Goal: Book appointment/travel/reservation

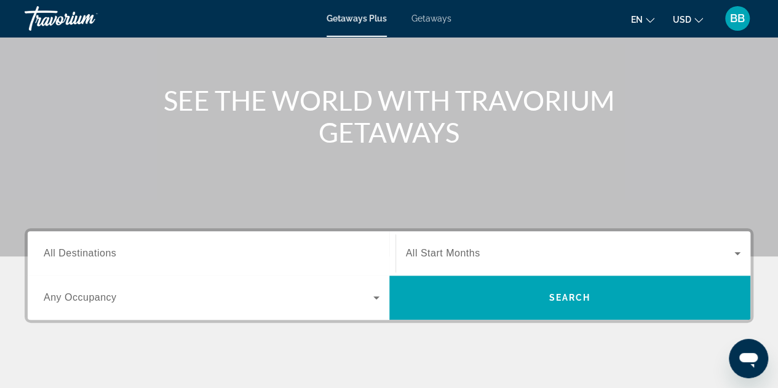
scroll to position [123, 0]
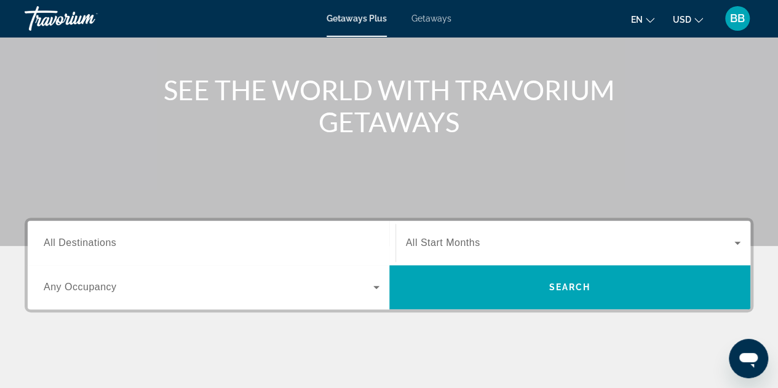
click at [74, 238] on span "All Destinations" at bounding box center [80, 242] width 73 height 10
click at [74, 238] on input "Destination All Destinations" at bounding box center [212, 243] width 336 height 15
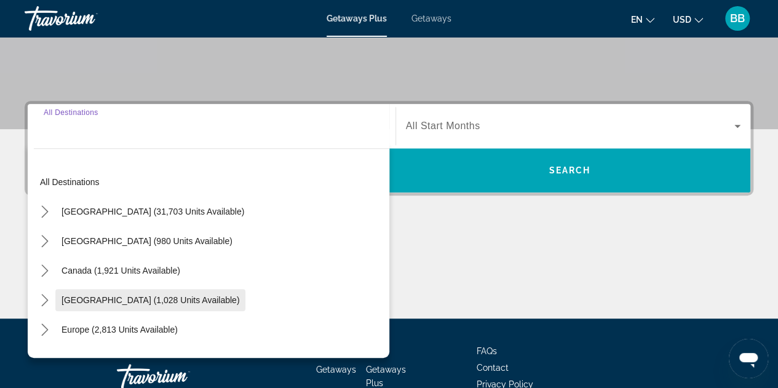
scroll to position [300, 0]
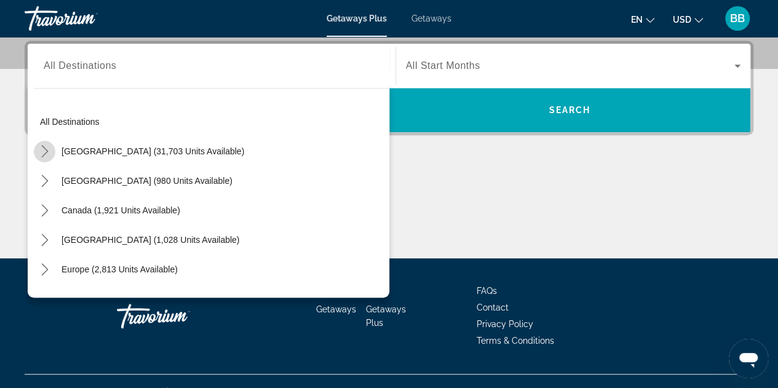
click at [41, 149] on icon "Toggle United States (31,703 units available) submenu" at bounding box center [45, 151] width 12 height 12
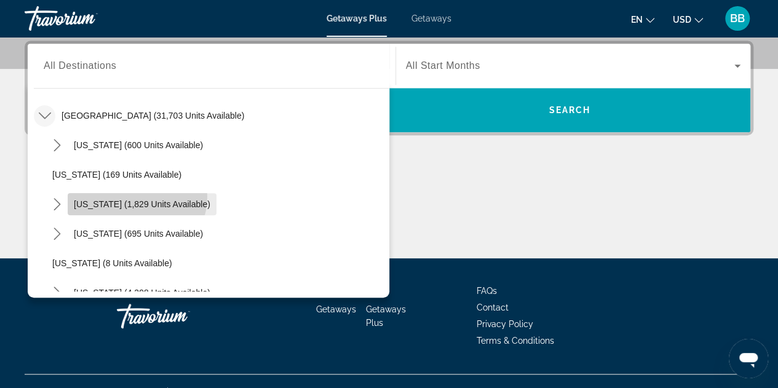
click at [134, 196] on span "Select destination: California (1,829 units available)" at bounding box center [142, 204] width 149 height 30
type input "**********"
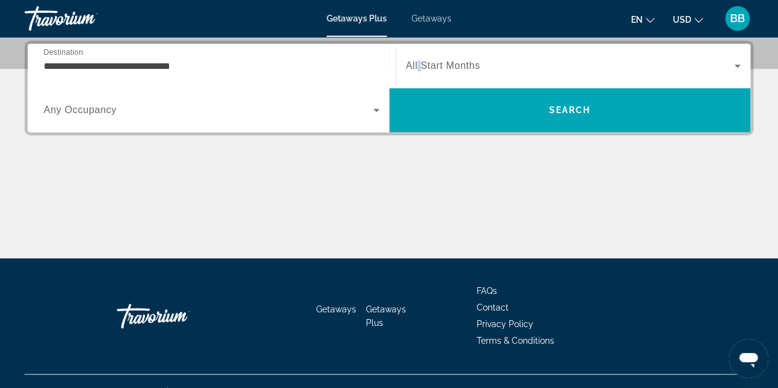
click at [418, 60] on span "All Start Months" at bounding box center [443, 65] width 74 height 10
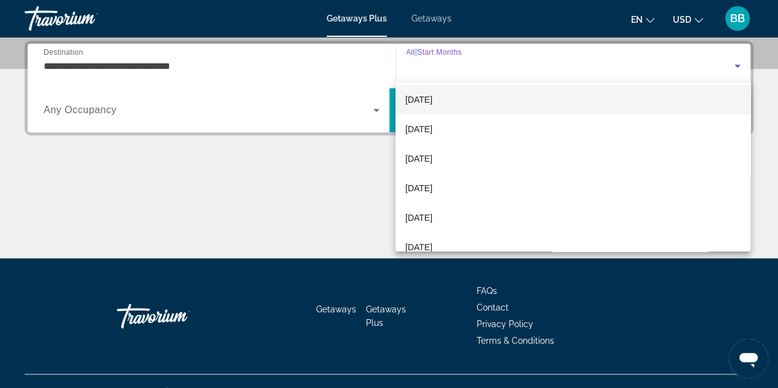
scroll to position [123, 0]
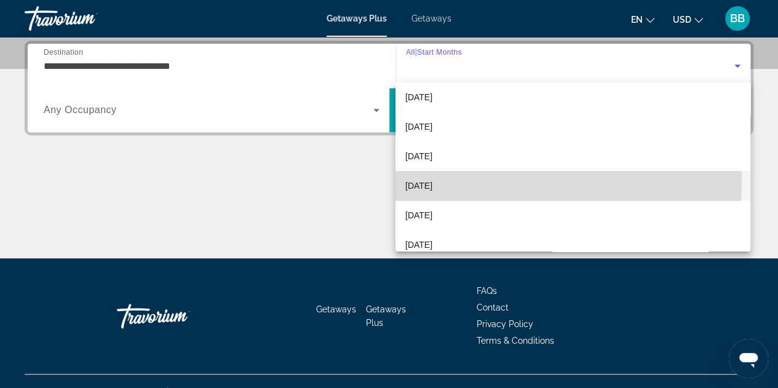
click at [423, 180] on span "[DATE]" at bounding box center [418, 185] width 27 height 15
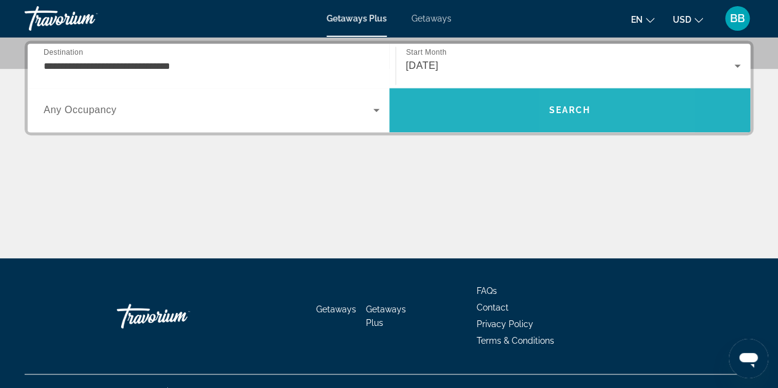
click at [567, 105] on span "Search" at bounding box center [570, 110] width 42 height 10
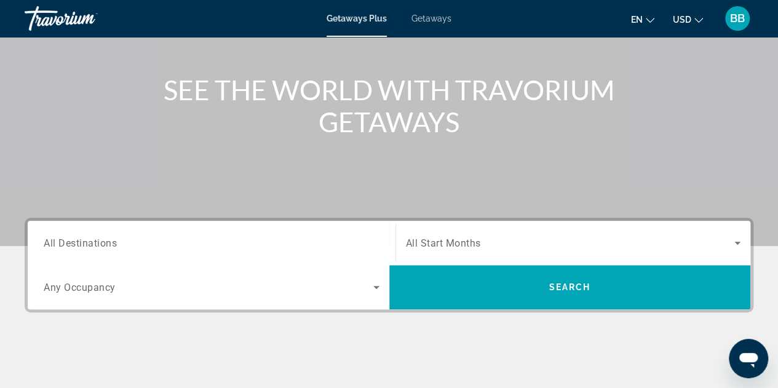
scroll to position [184, 0]
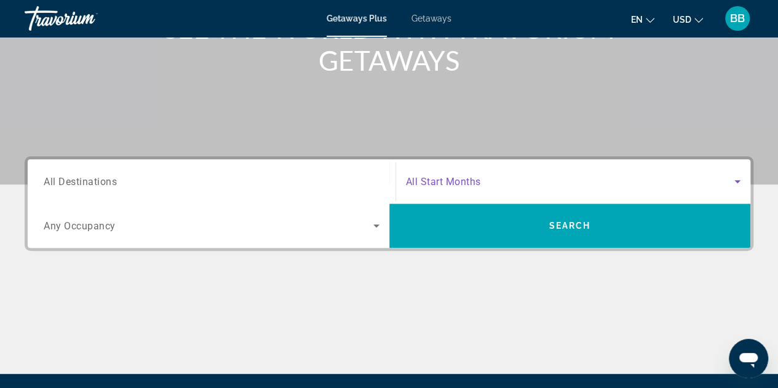
click at [738, 181] on icon "Search widget" at bounding box center [737, 181] width 6 height 3
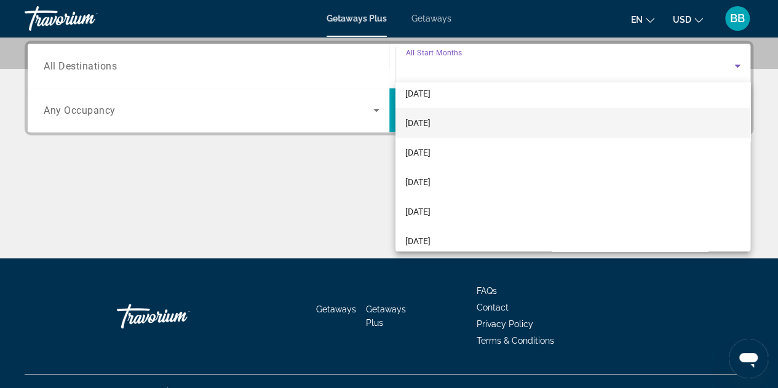
scroll to position [123, 0]
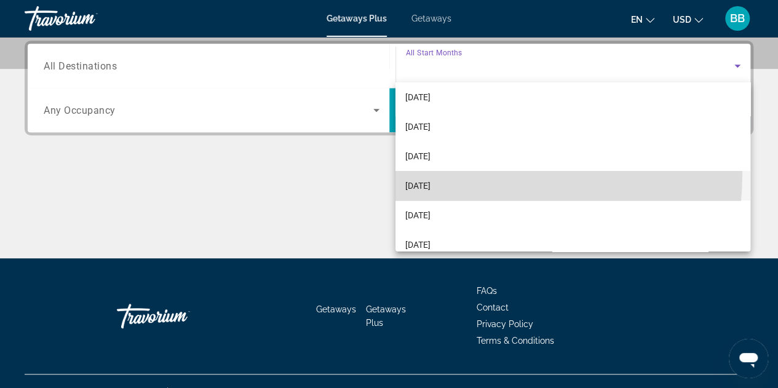
click at [422, 172] on mat-option "[DATE]" at bounding box center [572, 186] width 355 height 30
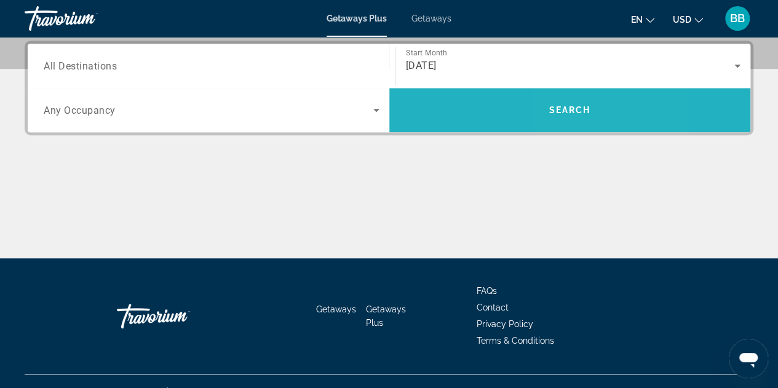
click at [564, 114] on span "Search" at bounding box center [570, 110] width 42 height 10
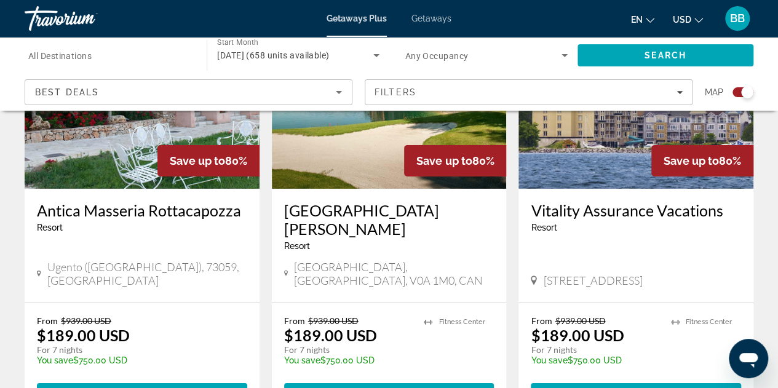
scroll to position [1968, 0]
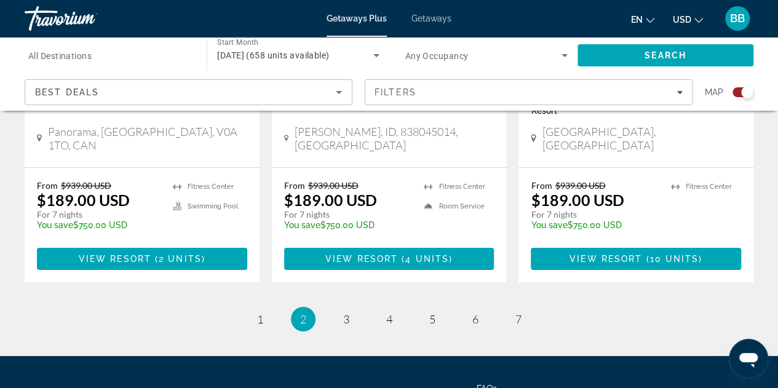
scroll to position [2029, 0]
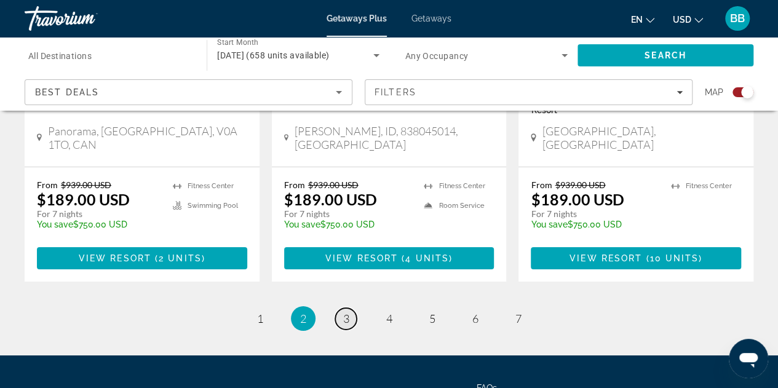
click at [346, 312] on span "3" at bounding box center [346, 319] width 6 height 14
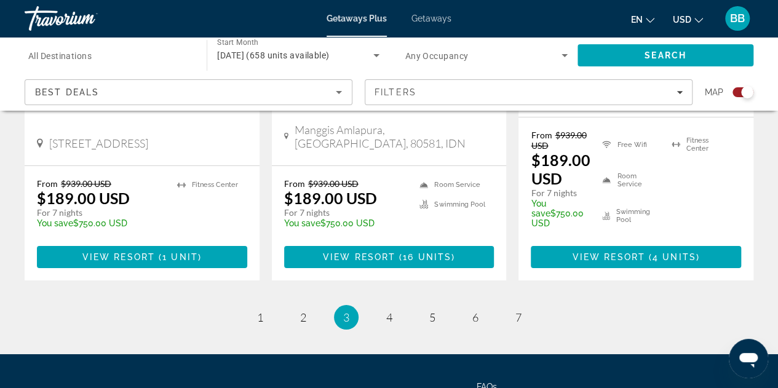
scroll to position [2075, 0]
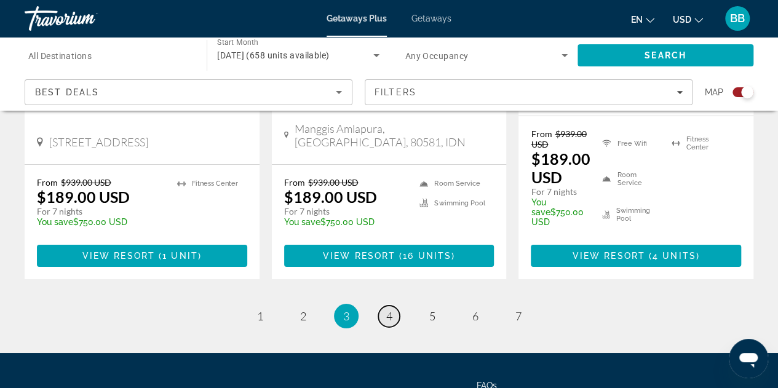
click at [391, 309] on span "4" at bounding box center [389, 316] width 6 height 14
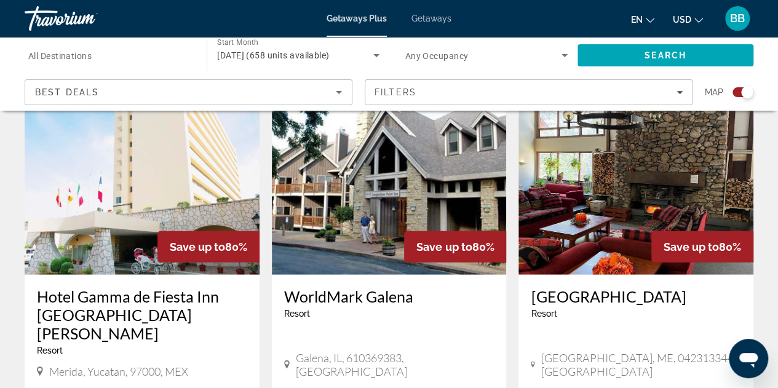
scroll to position [1414, 0]
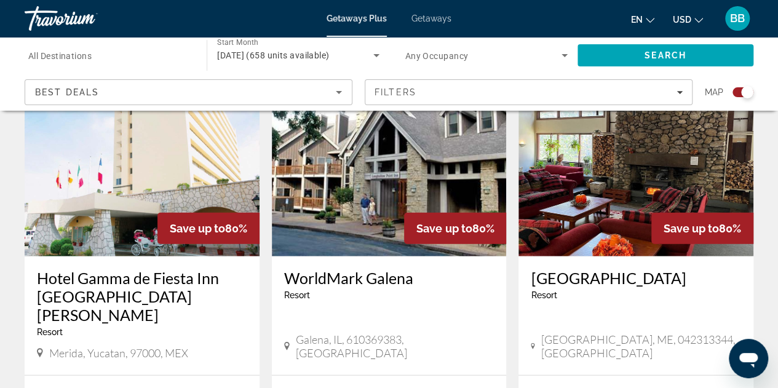
click at [428, 16] on span "Getaways" at bounding box center [431, 19] width 40 height 10
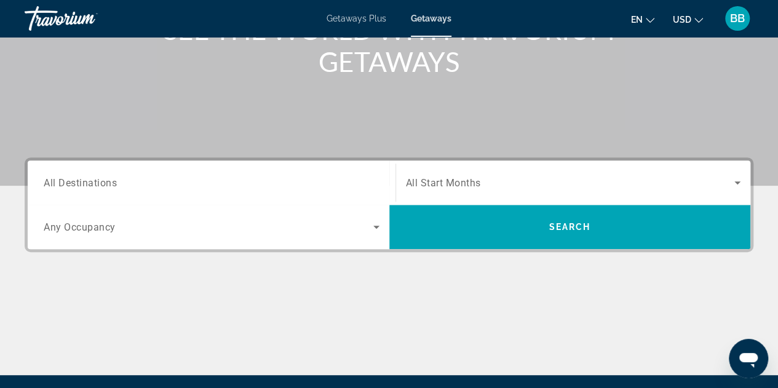
scroll to position [184, 0]
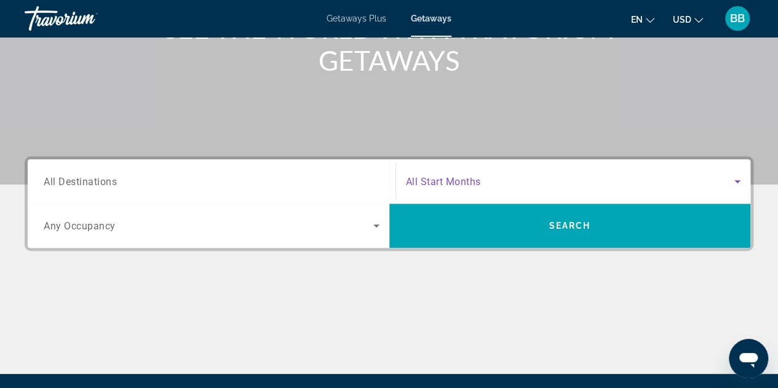
click at [737, 181] on icon "Search widget" at bounding box center [737, 181] width 6 height 3
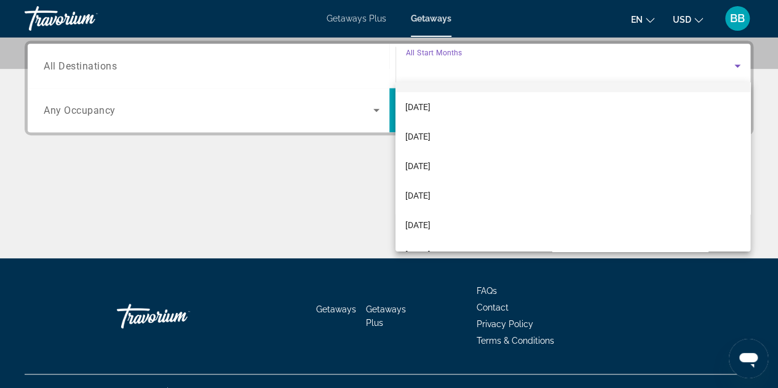
scroll to position [131, 0]
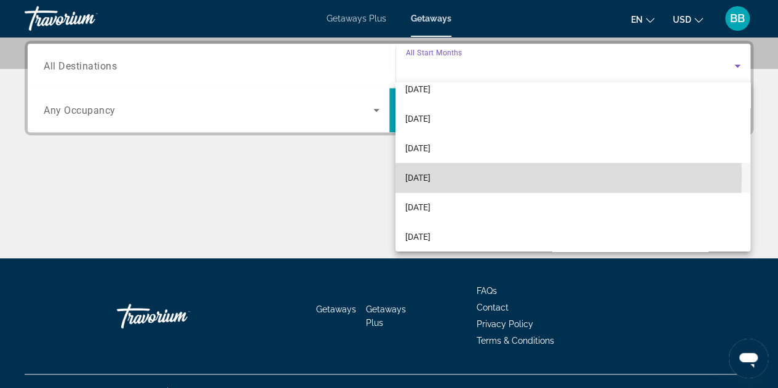
click at [428, 174] on span "[DATE]" at bounding box center [417, 177] width 25 height 15
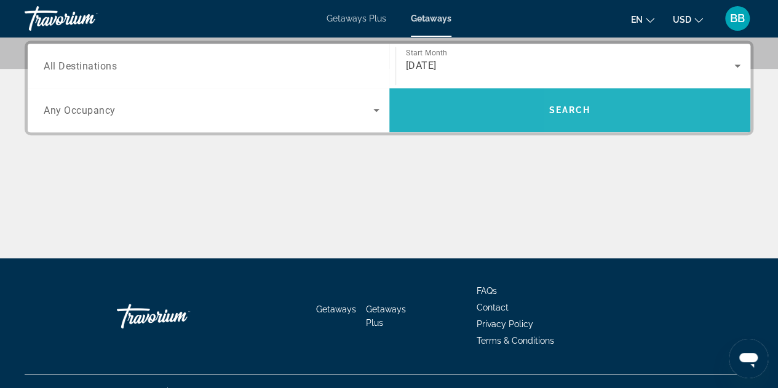
click at [587, 117] on span "Search" at bounding box center [570, 110] width 362 height 30
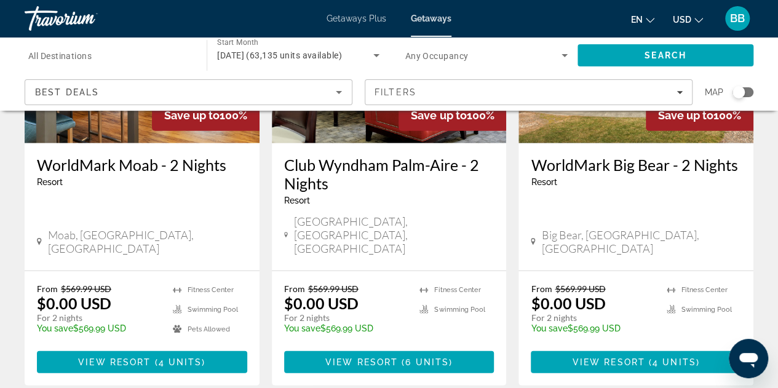
scroll to position [1660, 0]
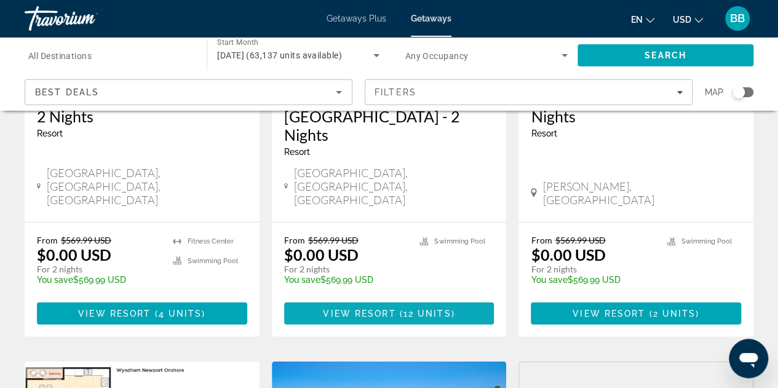
scroll to position [1230, 0]
